Goal: Complete application form: Complete application form

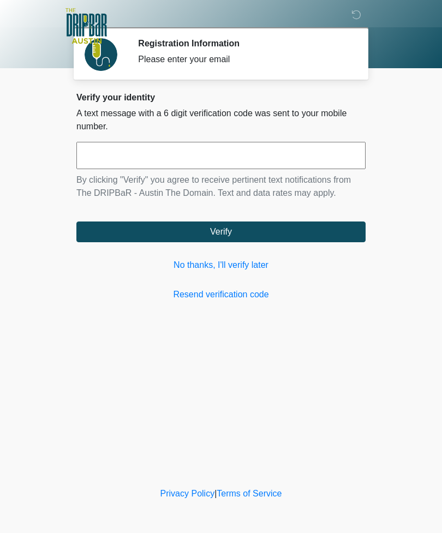
click at [218, 262] on link "No thanks, I'll verify later" at bounding box center [220, 264] width 289 height 13
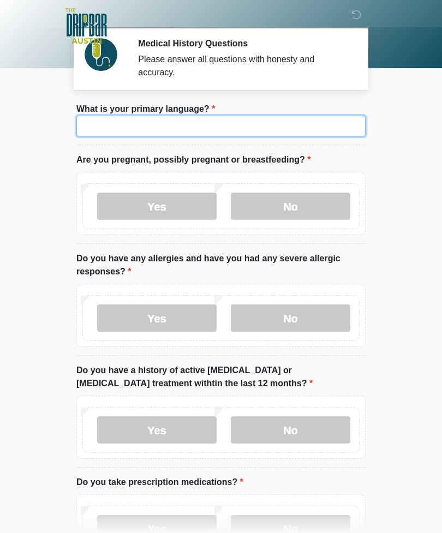
click at [228, 130] on input "What is your primary language?" at bounding box center [220, 126] width 289 height 21
type input "*******"
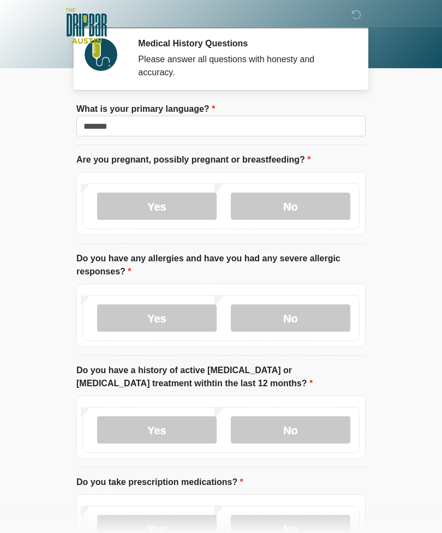
click at [280, 203] on label "No" at bounding box center [290, 205] width 119 height 27
click at [182, 316] on label "Yes" at bounding box center [156, 317] width 119 height 27
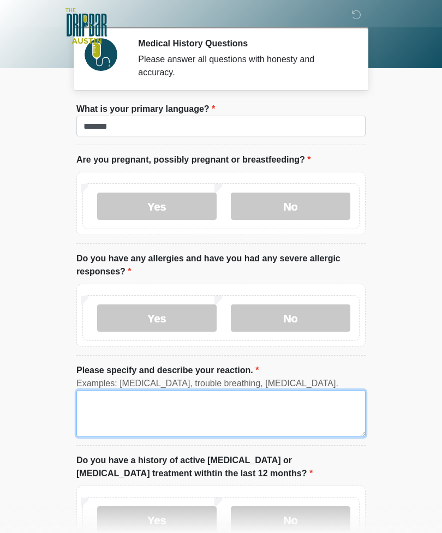
click at [191, 414] on textarea "Please specify and describe your reaction." at bounding box center [220, 413] width 289 height 47
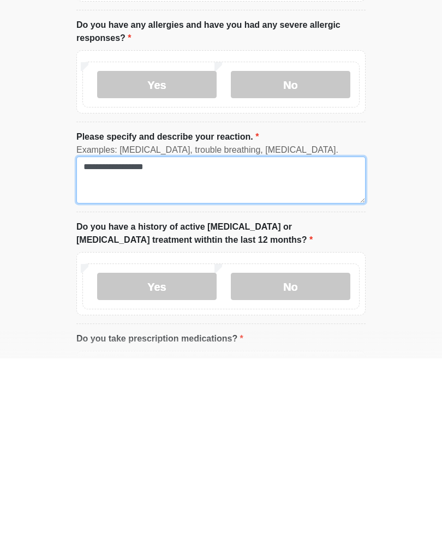
type textarea "**********"
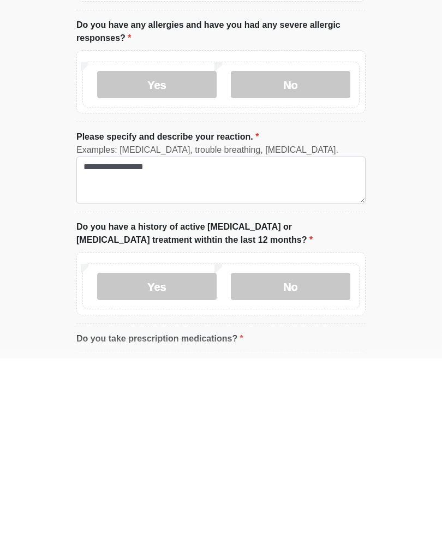
click at [282, 447] on label "No" at bounding box center [290, 460] width 119 height 27
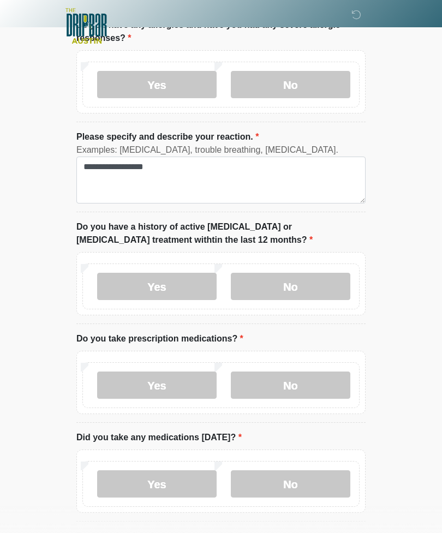
click at [164, 384] on label "Yes" at bounding box center [156, 384] width 119 height 27
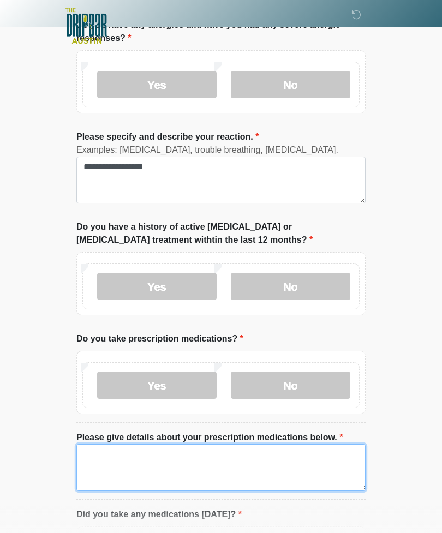
click at [196, 449] on textarea "Please give details about your prescription medications below." at bounding box center [220, 467] width 289 height 47
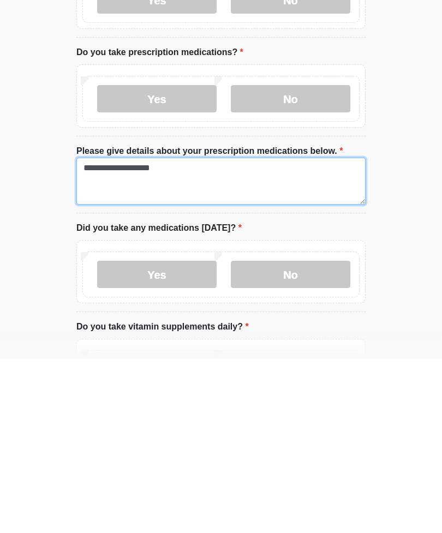
type textarea "**********"
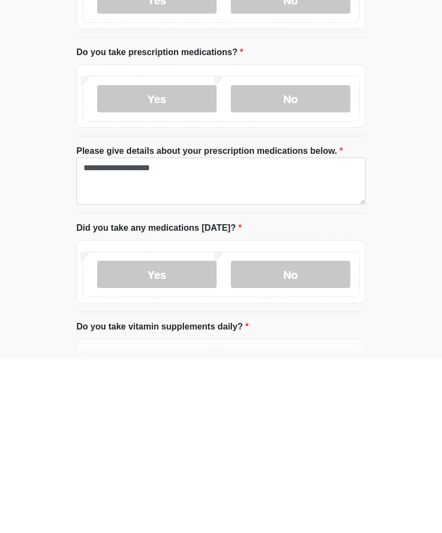
click at [182, 435] on label "Yes" at bounding box center [156, 448] width 119 height 27
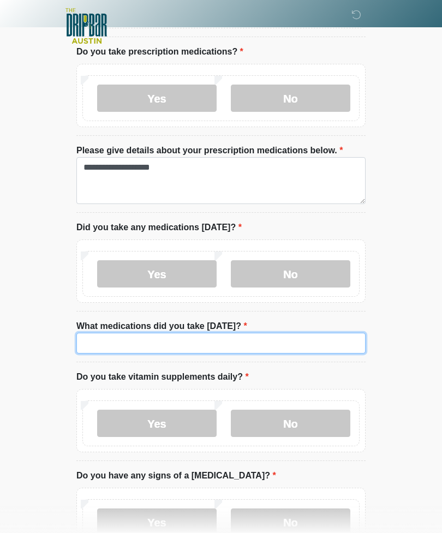
click at [224, 337] on input "What medications did you take [DATE]?" at bounding box center [220, 343] width 289 height 21
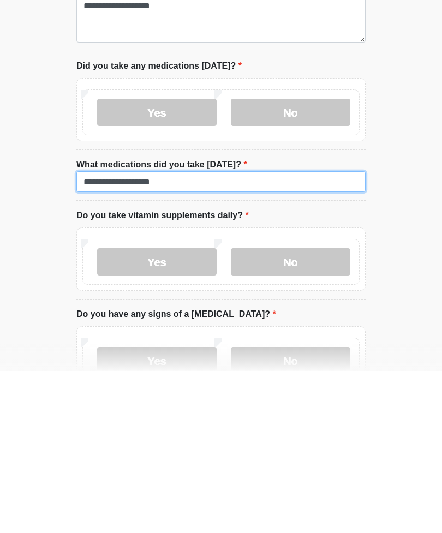
type input "**********"
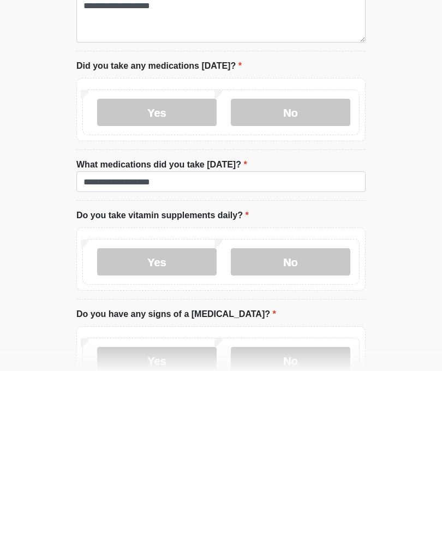
click at [291, 410] on label "No" at bounding box center [290, 423] width 119 height 27
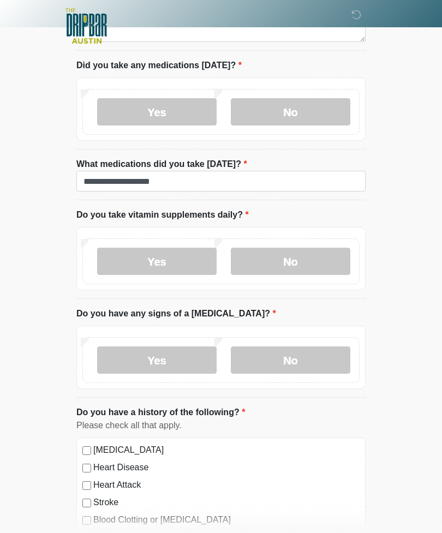
click at [285, 355] on label "No" at bounding box center [290, 359] width 119 height 27
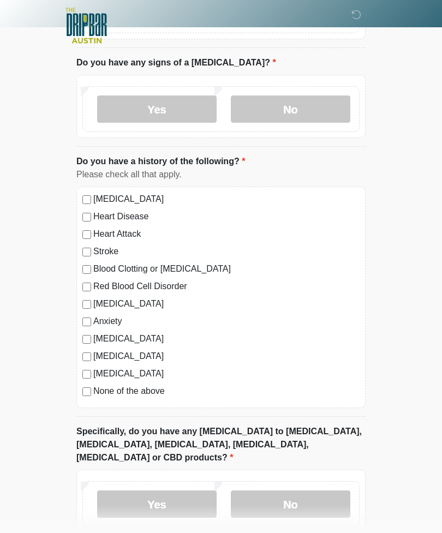
scroll to position [933, 0]
click at [125, 304] on label "[MEDICAL_DATA]" at bounding box center [226, 303] width 266 height 13
click at [110, 321] on label "Anxiety" at bounding box center [226, 321] width 266 height 13
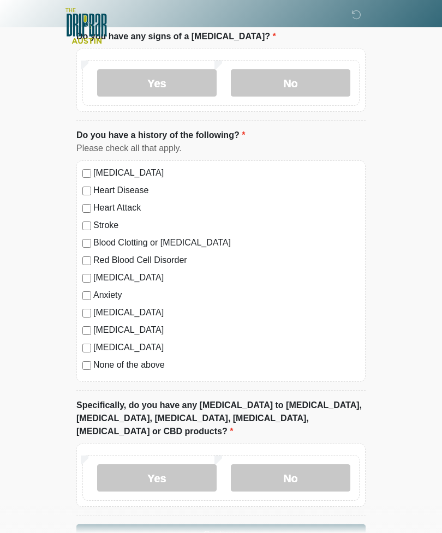
scroll to position [979, 0]
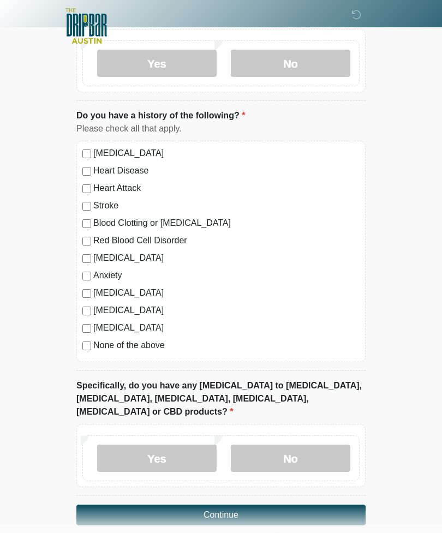
click at [287, 444] on label "No" at bounding box center [290, 457] width 119 height 27
click at [240, 504] on button "Continue" at bounding box center [220, 514] width 289 height 21
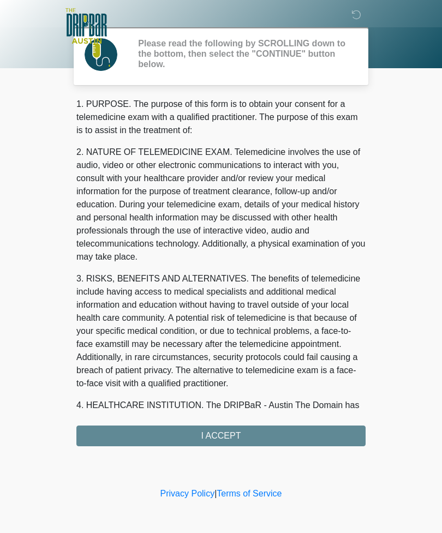
scroll to position [0, 0]
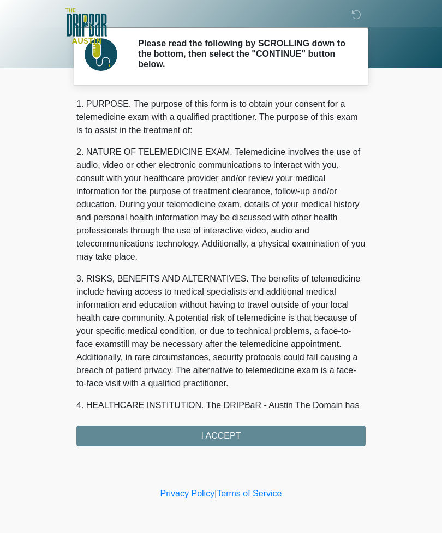
click at [243, 436] on div "1. PURPOSE. The purpose of this form is to obtain your consent for a telemedici…" at bounding box center [220, 272] width 289 height 348
click at [227, 438] on div "1. PURPOSE. The purpose of this form is to obtain your consent for a telemedici…" at bounding box center [220, 272] width 289 height 348
click at [226, 435] on div "1. PURPOSE. The purpose of this form is to obtain your consent for a telemedici…" at bounding box center [220, 272] width 289 height 348
click at [214, 436] on div "1. PURPOSE. The purpose of this form is to obtain your consent for a telemedici…" at bounding box center [220, 272] width 289 height 348
click at [214, 437] on div "1. PURPOSE. The purpose of this form is to obtain your consent for a telemedici…" at bounding box center [220, 272] width 289 height 348
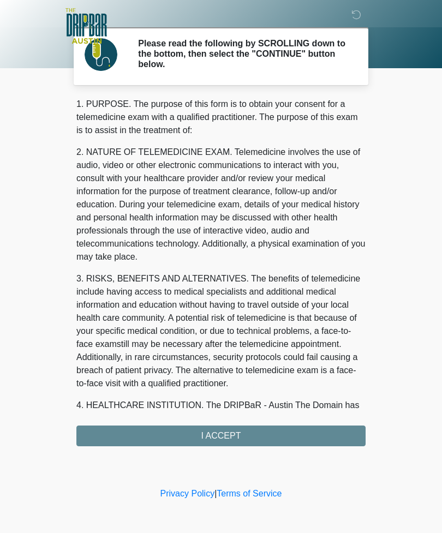
click at [175, 430] on div "1. PURPOSE. The purpose of this form is to obtain your consent for a telemedici…" at bounding box center [220, 272] width 289 height 348
click at [222, 441] on div "1. PURPOSE. The purpose of this form is to obtain your consent for a telemedici…" at bounding box center [220, 272] width 289 height 348
click at [226, 438] on div "1. PURPOSE. The purpose of this form is to obtain your consent for a telemedici…" at bounding box center [220, 272] width 289 height 348
click at [218, 437] on div "1. PURPOSE. The purpose of this form is to obtain your consent for a telemedici…" at bounding box center [220, 272] width 289 height 348
click at [224, 429] on div "1. PURPOSE. The purpose of this form is to obtain your consent for a telemedici…" at bounding box center [220, 272] width 289 height 348
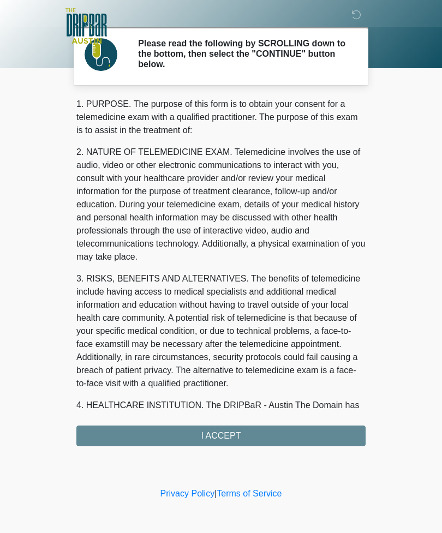
click at [241, 439] on div "1. PURPOSE. The purpose of this form is to obtain your consent for a telemedici…" at bounding box center [220, 272] width 289 height 348
click at [206, 433] on div "1. PURPOSE. The purpose of this form is to obtain your consent for a telemedici…" at bounding box center [220, 272] width 289 height 348
click at [223, 438] on div "1. PURPOSE. The purpose of this form is to obtain your consent for a telemedici…" at bounding box center [220, 272] width 289 height 348
click at [223, 432] on div "1. PURPOSE. The purpose of this form is to obtain your consent for a telemedici…" at bounding box center [220, 272] width 289 height 348
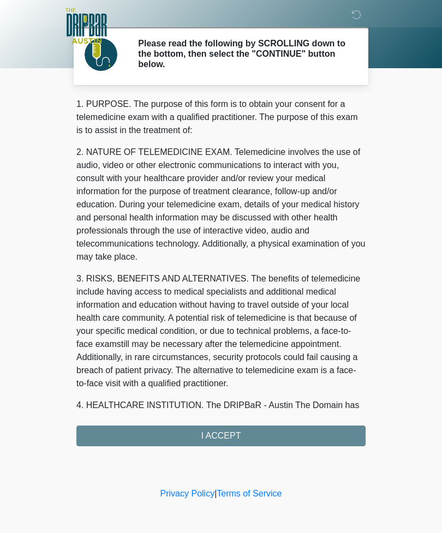
click at [222, 431] on div "1. PURPOSE. The purpose of this form is to obtain your consent for a telemedici…" at bounding box center [220, 272] width 289 height 348
click at [219, 430] on div "1. PURPOSE. The purpose of this form is to obtain your consent for a telemedici…" at bounding box center [220, 272] width 289 height 348
click at [208, 432] on div "1. PURPOSE. The purpose of this form is to obtain your consent for a telemedici…" at bounding box center [220, 272] width 289 height 348
click at [173, 432] on div "1. PURPOSE. The purpose of this form is to obtain your consent for a telemedici…" at bounding box center [220, 272] width 289 height 348
click at [207, 445] on div "1. PURPOSE. The purpose of this form is to obtain your consent for a telemedici…" at bounding box center [220, 272] width 289 height 348
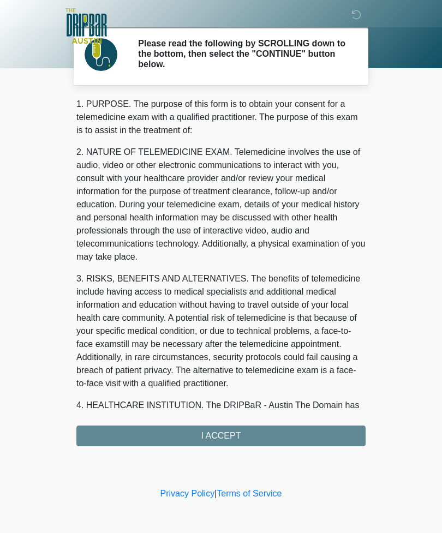
click at [243, 437] on div "1. PURPOSE. The purpose of this form is to obtain your consent for a telemedici…" at bounding box center [220, 272] width 289 height 348
click at [263, 431] on div "1. PURPOSE. The purpose of this form is to obtain your consent for a telemedici…" at bounding box center [220, 272] width 289 height 348
click at [262, 431] on div "1. PURPOSE. The purpose of this form is to obtain your consent for a telemedici…" at bounding box center [220, 272] width 289 height 348
click at [273, 441] on div "1. PURPOSE. The purpose of this form is to obtain your consent for a telemedici…" at bounding box center [220, 272] width 289 height 348
click at [198, 432] on div "1. PURPOSE. The purpose of this form is to obtain your consent for a telemedici…" at bounding box center [220, 272] width 289 height 348
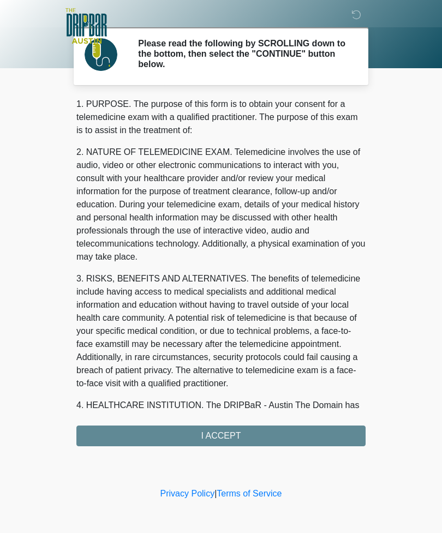
click at [219, 435] on div "1. PURPOSE. The purpose of this form is to obtain your consent for a telemedici…" at bounding box center [220, 272] width 289 height 348
click at [218, 435] on div "1. PURPOSE. The purpose of this form is to obtain your consent for a telemedici…" at bounding box center [220, 272] width 289 height 348
click at [222, 436] on div "1. PURPOSE. The purpose of this form is to obtain your consent for a telemedici…" at bounding box center [220, 272] width 289 height 348
click at [221, 436] on div "1. PURPOSE. The purpose of this form is to obtain your consent for a telemedici…" at bounding box center [220, 272] width 289 height 348
click at [227, 424] on div "1. PURPOSE. The purpose of this form is to obtain your consent for a telemedici…" at bounding box center [220, 272] width 289 height 348
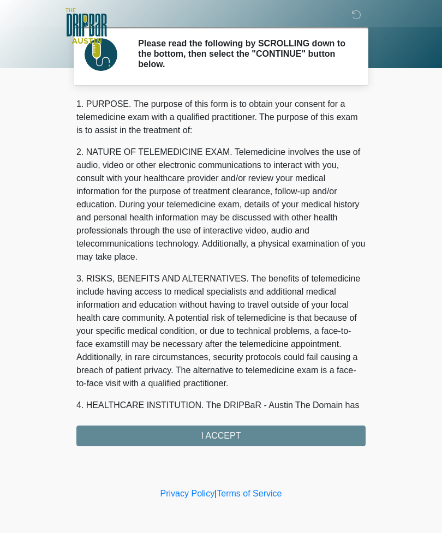
click at [227, 424] on div "1. PURPOSE. The purpose of this form is to obtain your consent for a telemedici…" at bounding box center [220, 272] width 289 height 348
click at [230, 423] on div "1. PURPOSE. The purpose of this form is to obtain your consent for a telemedici…" at bounding box center [220, 272] width 289 height 348
click at [230, 422] on div "1. PURPOSE. The purpose of this form is to obtain your consent for a telemedici…" at bounding box center [220, 272] width 289 height 348
click at [224, 422] on div "1. PURPOSE. The purpose of this form is to obtain your consent for a telemedici…" at bounding box center [220, 272] width 289 height 348
click at [221, 425] on div "1. PURPOSE. The purpose of this form is to obtain your consent for a telemedici…" at bounding box center [220, 272] width 289 height 348
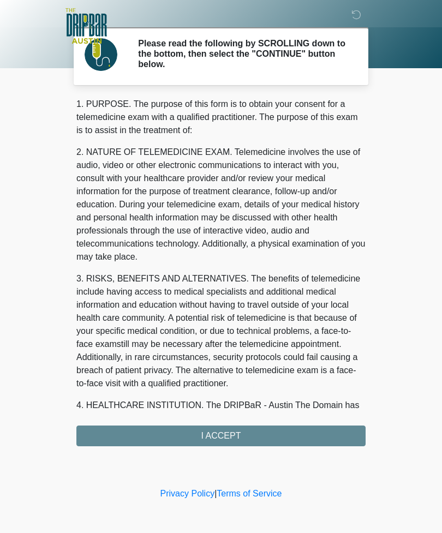
click at [218, 419] on div "1. PURPOSE. The purpose of this form is to obtain your consent for a telemedici…" at bounding box center [220, 272] width 289 height 348
click at [216, 427] on div "1. PURPOSE. The purpose of this form is to obtain your consent for a telemedici…" at bounding box center [220, 272] width 289 height 348
click at [214, 426] on div "1. PURPOSE. The purpose of this form is to obtain your consent for a telemedici…" at bounding box center [220, 272] width 289 height 348
click at [218, 433] on div "1. PURPOSE. The purpose of this form is to obtain your consent for a telemedici…" at bounding box center [220, 272] width 289 height 348
click at [223, 436] on div "1. PURPOSE. The purpose of this form is to obtain your consent for a telemedici…" at bounding box center [220, 272] width 289 height 348
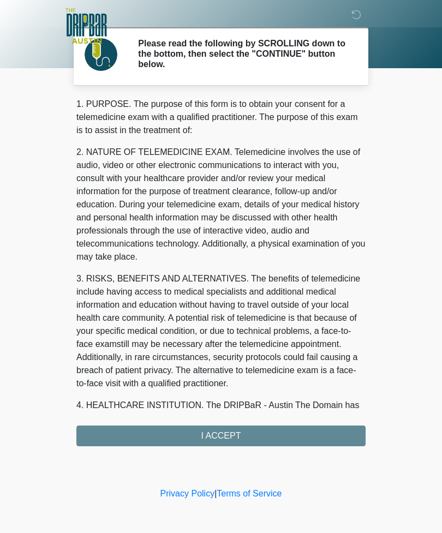
click at [227, 432] on div "1. PURPOSE. The purpose of this form is to obtain your consent for a telemedici…" at bounding box center [220, 272] width 289 height 348
click at [227, 431] on div "1. PURPOSE. The purpose of this form is to obtain your consent for a telemedici…" at bounding box center [220, 272] width 289 height 348
click at [225, 435] on div "1. PURPOSE. The purpose of this form is to obtain your consent for a telemedici…" at bounding box center [220, 272] width 289 height 348
click at [225, 434] on div "1. PURPOSE. The purpose of this form is to obtain your consent for a telemedici…" at bounding box center [220, 272] width 289 height 348
click at [237, 440] on div "1. PURPOSE. The purpose of this form is to obtain your consent for a telemedici…" at bounding box center [220, 272] width 289 height 348
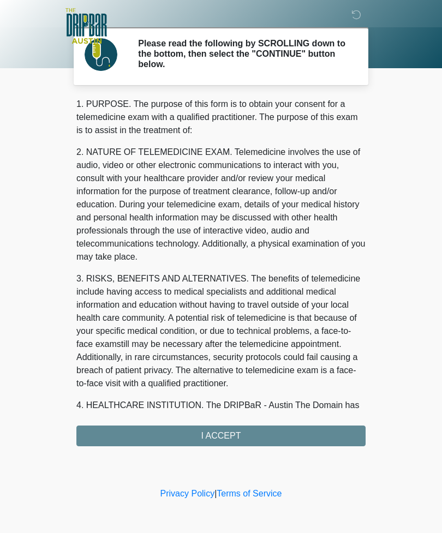
click at [202, 435] on div "1. PURPOSE. The purpose of this form is to obtain your consent for a telemedici…" at bounding box center [220, 272] width 289 height 348
click at [201, 446] on div "‎ ‎ ‎ ‎ Please read the following by SCROLLING down to the bottom, then select …" at bounding box center [220, 242] width 327 height 463
click at [214, 444] on div "1. PURPOSE. The purpose of this form is to obtain your consent for a telemedici…" at bounding box center [220, 272] width 289 height 348
click at [220, 437] on div "1. PURPOSE. The purpose of this form is to obtain your consent for a telemedici…" at bounding box center [220, 272] width 289 height 348
click at [214, 434] on div "1. PURPOSE. The purpose of this form is to obtain your consent for a telemedici…" at bounding box center [220, 272] width 289 height 348
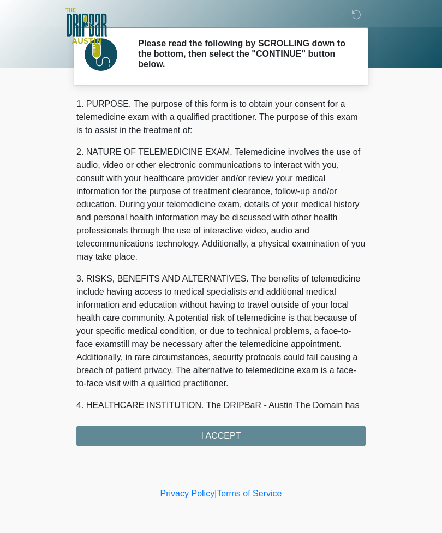
click at [219, 433] on div "1. PURPOSE. The purpose of this form is to obtain your consent for a telemedici…" at bounding box center [220, 272] width 289 height 348
click at [238, 427] on div "1. PURPOSE. The purpose of this form is to obtain your consent for a telemedici…" at bounding box center [220, 272] width 289 height 348
click at [226, 444] on div "1. PURPOSE. The purpose of this form is to obtain your consent for a telemedici…" at bounding box center [220, 272] width 289 height 348
click at [230, 434] on div "1. PURPOSE. The purpose of this form is to obtain your consent for a telemedici…" at bounding box center [220, 272] width 289 height 348
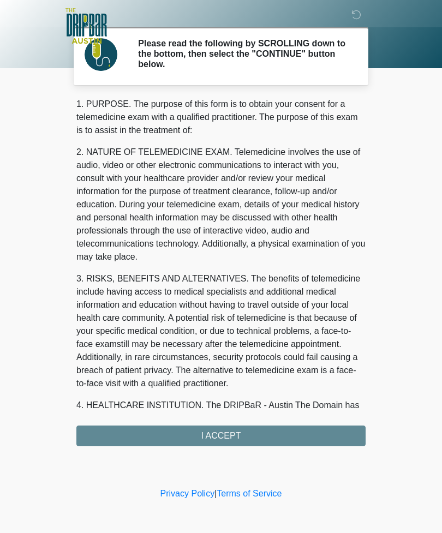
click at [239, 442] on div "1. PURPOSE. The purpose of this form is to obtain your consent for a telemedici…" at bounding box center [220, 272] width 289 height 348
click at [234, 438] on div "1. PURPOSE. The purpose of this form is to obtain your consent for a telemedici…" at bounding box center [220, 272] width 289 height 348
click at [230, 432] on div "1. PURPOSE. The purpose of this form is to obtain your consent for a telemedici…" at bounding box center [220, 272] width 289 height 348
click at [216, 442] on div "1. PURPOSE. The purpose of this form is to obtain your consent for a telemedici…" at bounding box center [220, 272] width 289 height 348
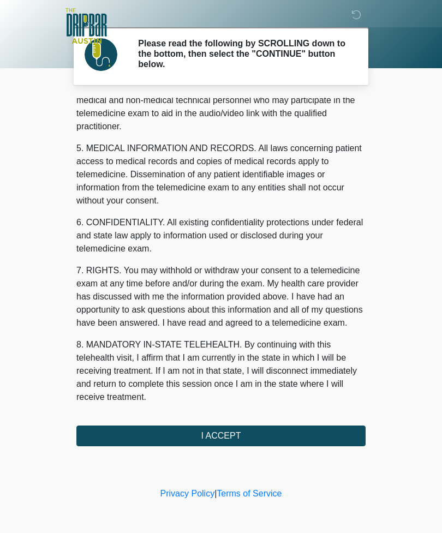
scroll to position [331, 0]
click at [254, 435] on button "I ACCEPT" at bounding box center [220, 435] width 289 height 21
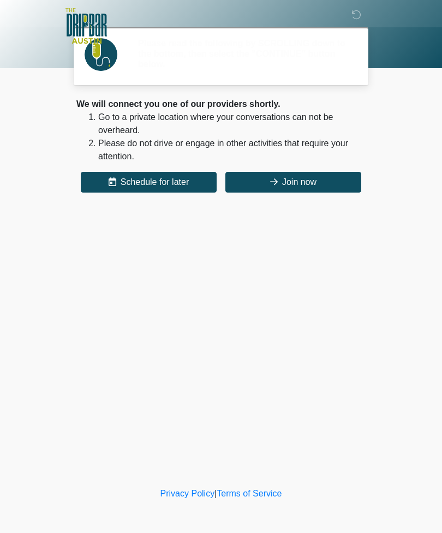
click at [229, 437] on div "‎ ‎ ‎ ‎ Please read the following by SCROLLING down to the bottom, then select …" at bounding box center [220, 242] width 327 height 463
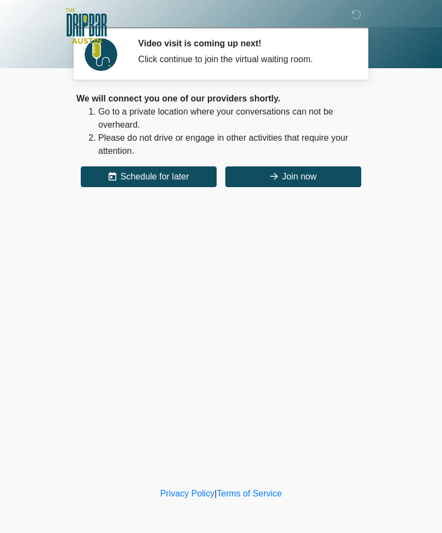
click at [299, 183] on button "Join now" at bounding box center [293, 176] width 136 height 21
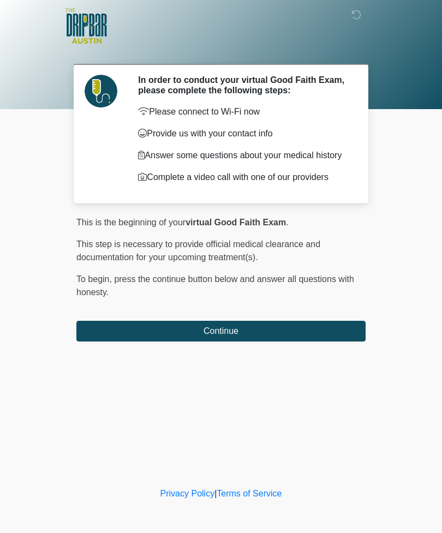
click at [257, 324] on button "Continue" at bounding box center [220, 331] width 289 height 21
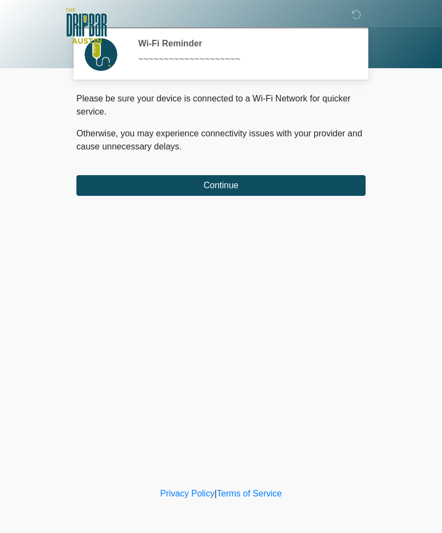
click at [313, 175] on button "Continue" at bounding box center [220, 185] width 289 height 21
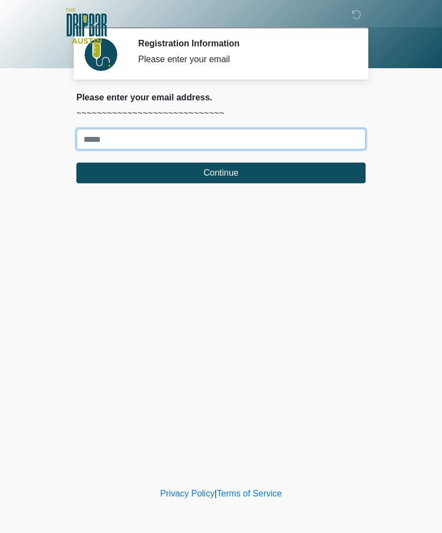
click at [104, 145] on input "Where should we email your treatment plan?" at bounding box center [220, 139] width 289 height 21
type input "**********"
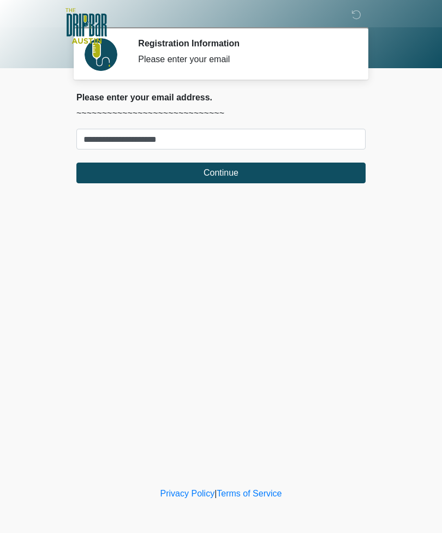
click at [282, 173] on button "Continue" at bounding box center [220, 172] width 289 height 21
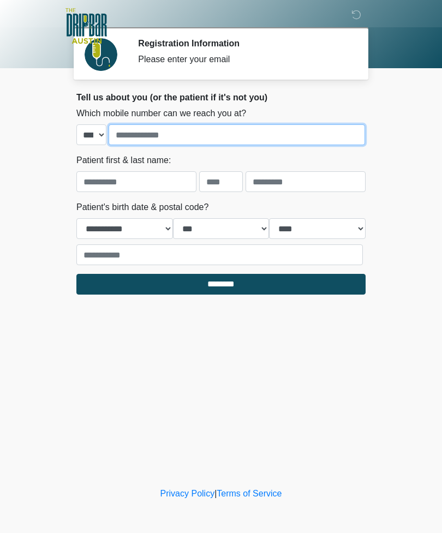
click at [298, 132] on input "tel" at bounding box center [236, 134] width 256 height 21
type input "**********"
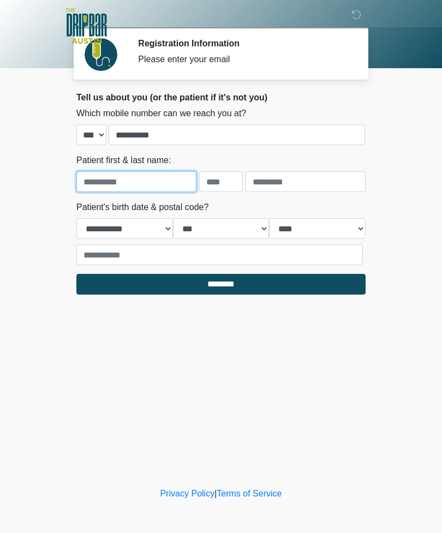
click at [160, 179] on input "text" at bounding box center [136, 181] width 120 height 21
type input "*****"
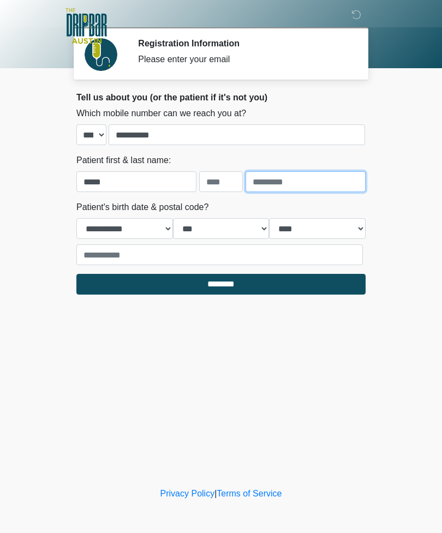
click at [307, 181] on input "text" at bounding box center [305, 181] width 120 height 21
type input "******"
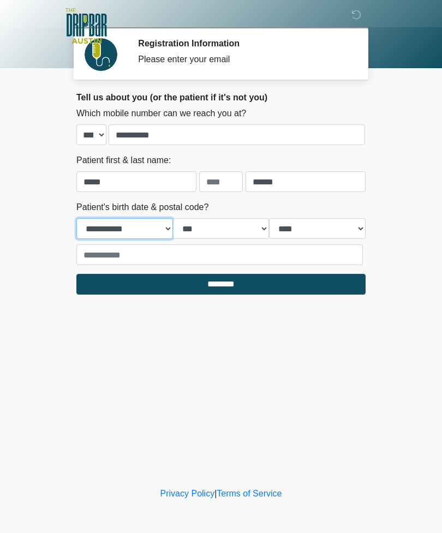
click at [143, 227] on select "**********" at bounding box center [124, 228] width 96 height 21
select select "*"
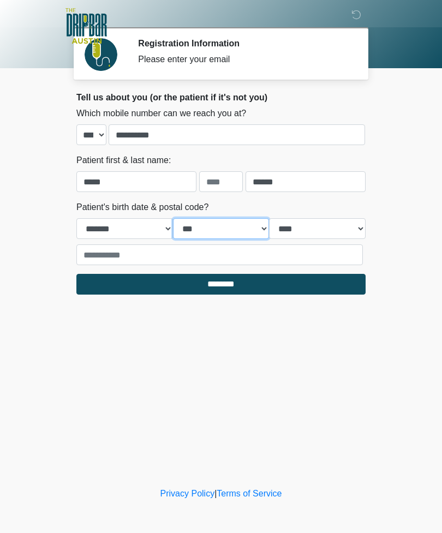
click at [222, 227] on select "*** * * * * * * * * * ** ** ** ** ** ** ** ** ** ** ** ** ** ** ** ** ** ** ** …" at bounding box center [221, 228] width 96 height 21
select select "**"
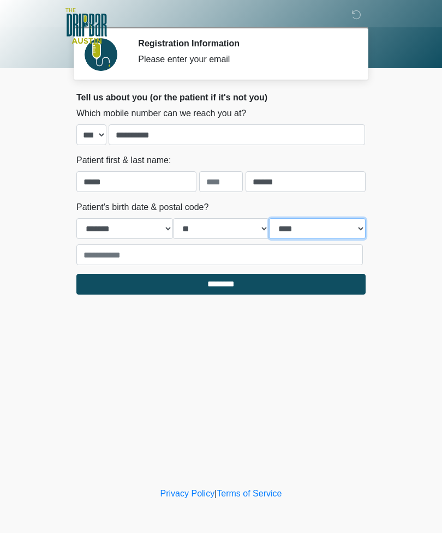
click at [331, 225] on select "**** **** **** **** **** **** **** **** **** **** **** **** **** **** **** ****…" at bounding box center [317, 228] width 96 height 21
select select "****"
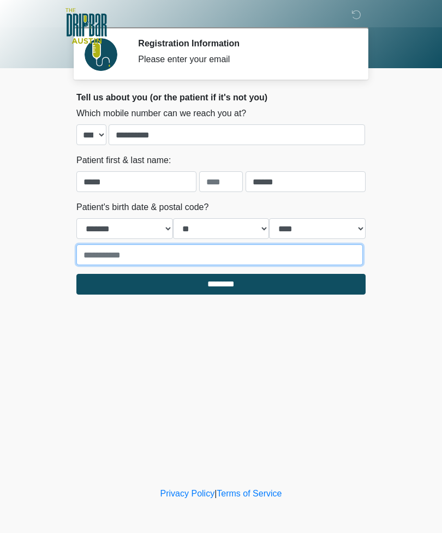
click at [307, 257] on input "text" at bounding box center [219, 254] width 286 height 21
type input "*****"
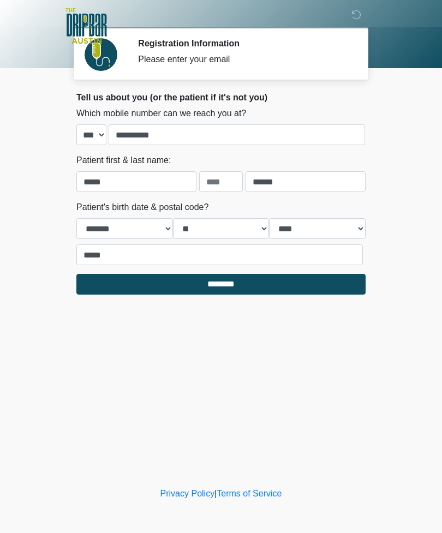
click at [295, 282] on input "********" at bounding box center [220, 284] width 289 height 21
